Goal: Check status: Check status

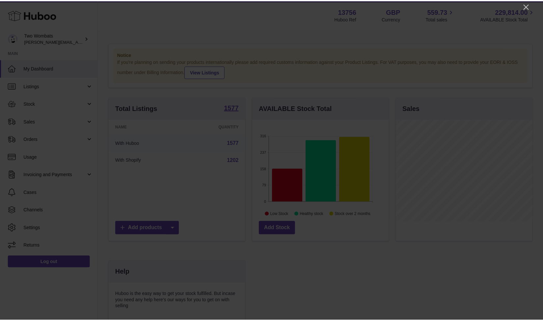
scroll to position [329089, 329055]
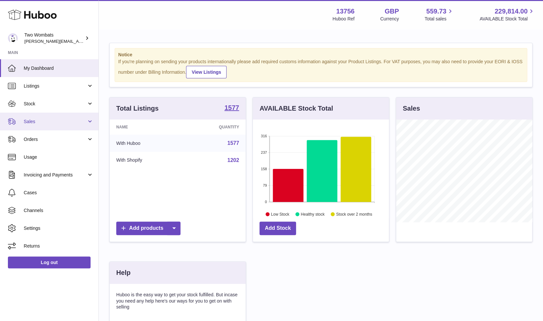
click at [62, 129] on link "Sales" at bounding box center [49, 122] width 98 height 18
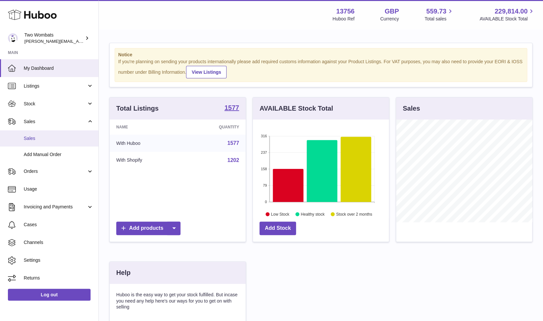
click at [57, 143] on link "Sales" at bounding box center [49, 138] width 98 height 16
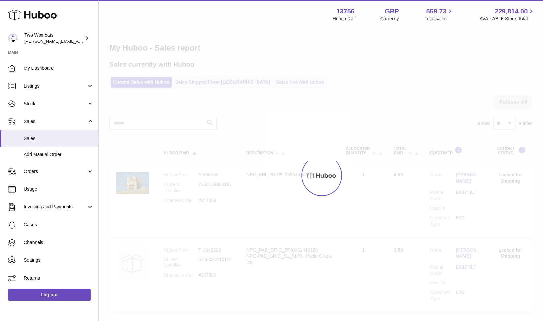
click at [274, 82] on link "Sales Not With Huboo" at bounding box center [300, 82] width 53 height 11
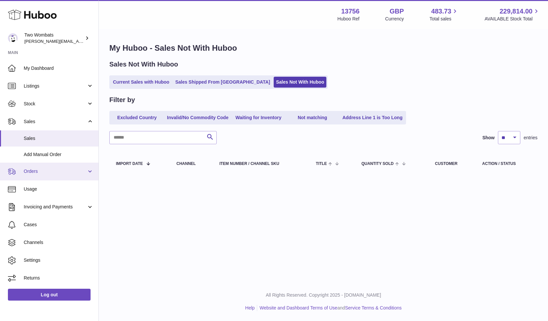
click at [49, 171] on span "Orders" at bounding box center [55, 171] width 63 height 6
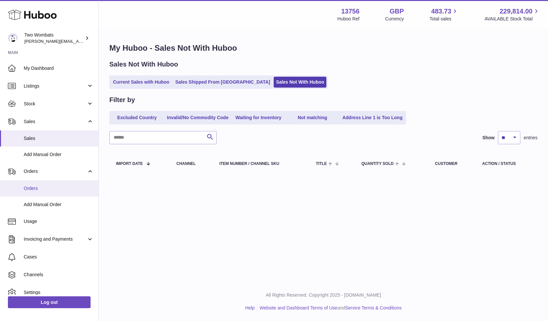
click at [50, 184] on link "Orders" at bounding box center [49, 188] width 98 height 16
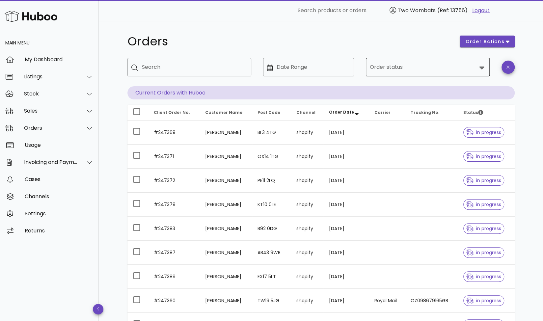
click at [434, 70] on input "Order status" at bounding box center [423, 67] width 107 height 11
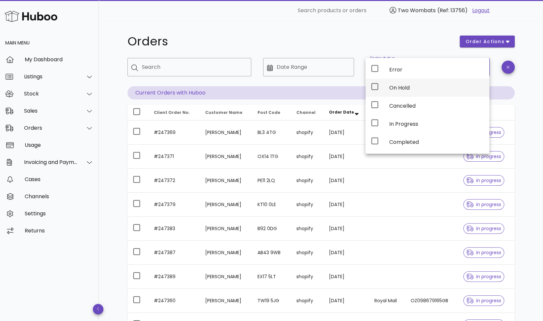
click at [399, 94] on div "On Hold" at bounding box center [427, 88] width 124 height 18
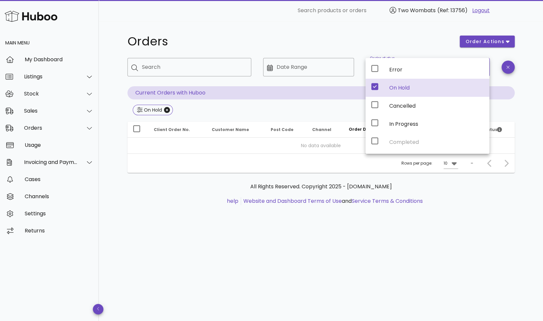
click at [533, 138] on div "Orders order actions ​ Search ​ Date Range ​ Order status On Hold Current Order…" at bounding box center [321, 171] width 444 height 300
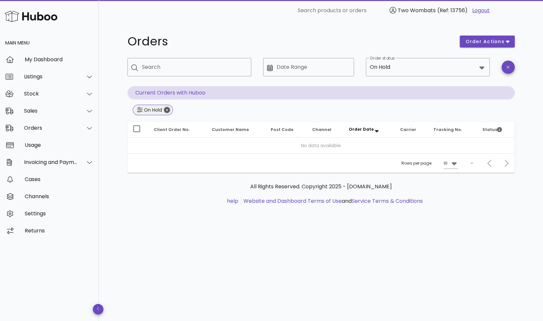
click at [164, 110] on icon "Close" at bounding box center [167, 110] width 6 height 6
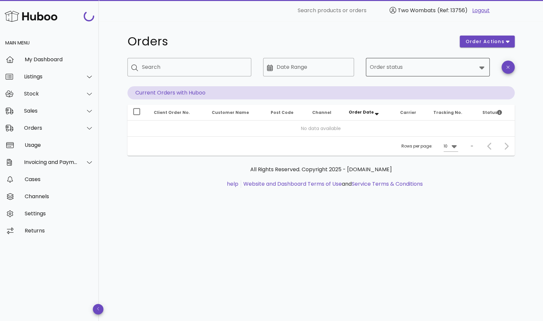
click at [416, 62] on input "Order status" at bounding box center [423, 67] width 107 height 11
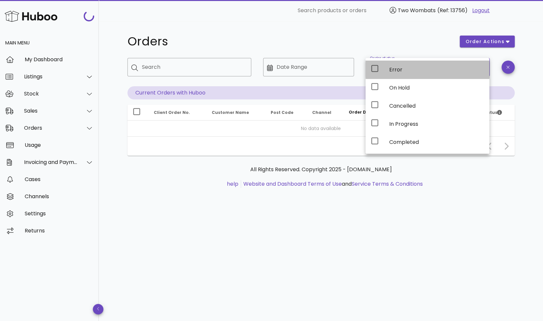
click at [391, 77] on div "Error" at bounding box center [427, 70] width 124 height 18
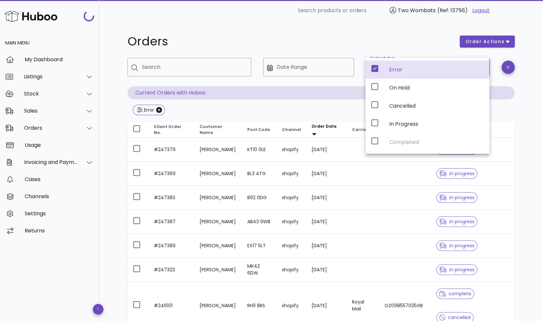
click at [515, 138] on div "Orders order actions ​ Search ​ Date Range ​ Order status Error Current Orders …" at bounding box center [321, 271] width 419 height 500
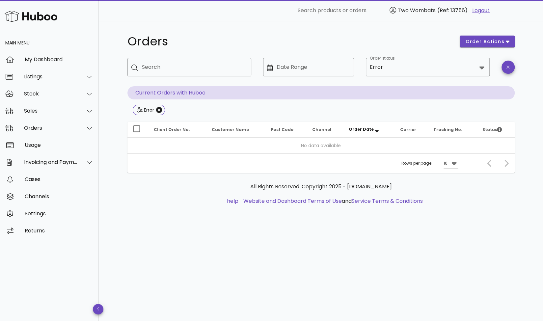
click at [531, 119] on div "Orders order actions ​ Search ​ Date Range ​ Order status Error Current Orders …" at bounding box center [321, 171] width 444 height 300
click at [161, 111] on icon "Close" at bounding box center [159, 110] width 6 height 6
